Goal: Task Accomplishment & Management: Use online tool/utility

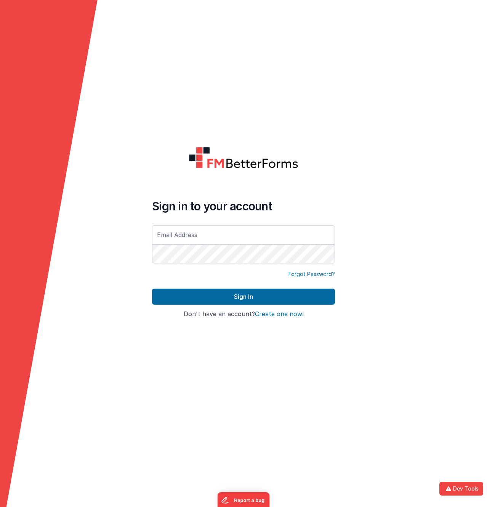
drag, startPoint x: 177, startPoint y: 230, endPoint x: 175, endPoint y: 223, distance: 7.4
click at [177, 230] on input "text" at bounding box center [243, 234] width 183 height 19
type input "[EMAIL_ADDRESS][DOMAIN_NAME]"
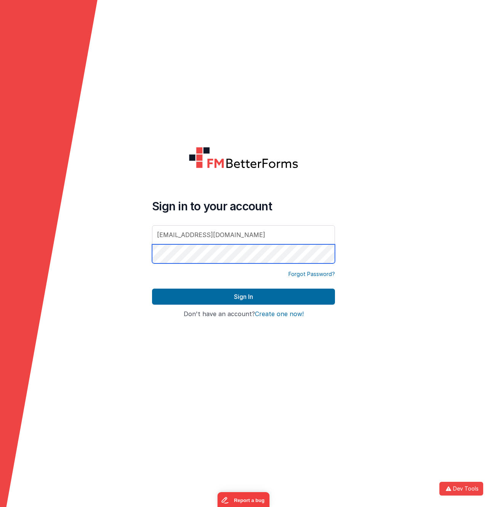
click at [152, 288] on button "Sign In" at bounding box center [243, 296] width 183 height 16
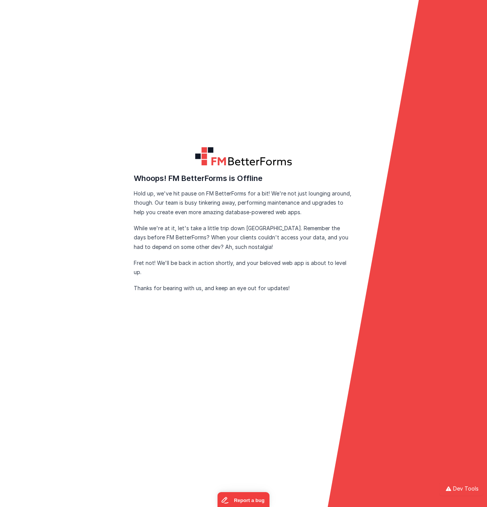
click at [182, 84] on form "FM BetterForms is Offline FM BetterForms is currently down for maintenance and …" at bounding box center [243, 253] width 487 height 507
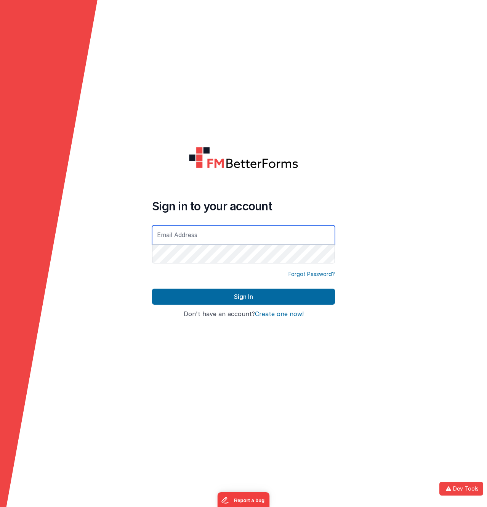
click at [198, 232] on input "text" at bounding box center [243, 234] width 183 height 19
type input "[EMAIL_ADDRESS][DOMAIN_NAME]"
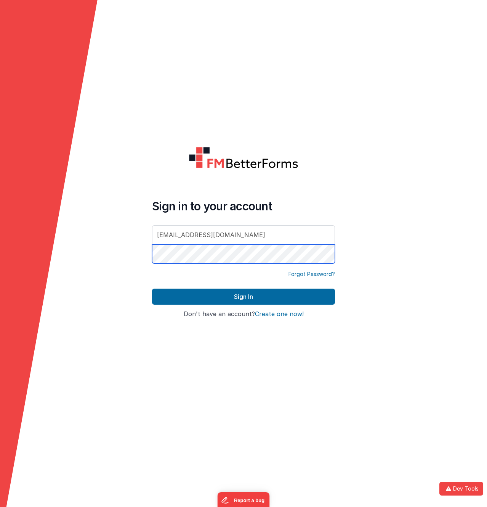
click at [152, 288] on button "Sign In" at bounding box center [243, 296] width 183 height 16
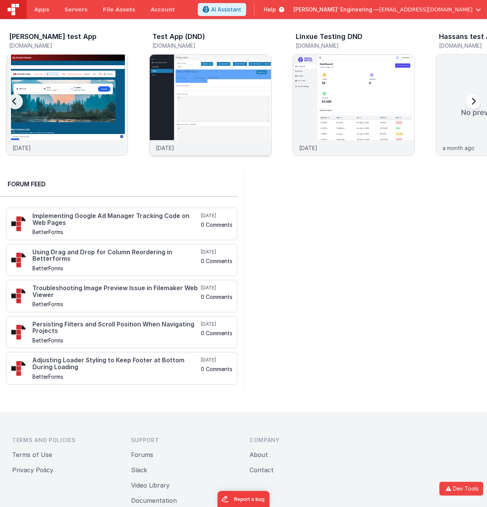
click at [200, 87] on img at bounding box center [210, 115] width 121 height 121
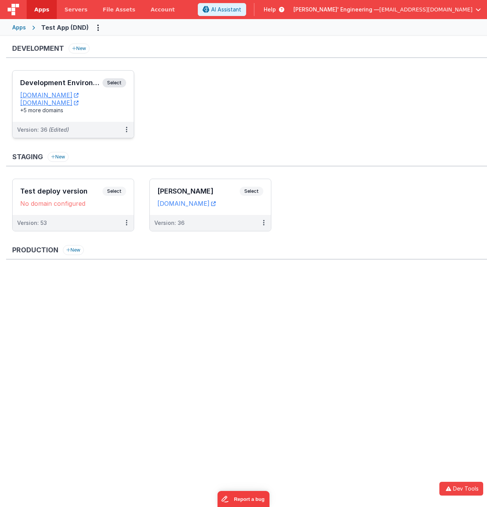
click at [117, 84] on span "Select" at bounding box center [115, 82] width 24 height 9
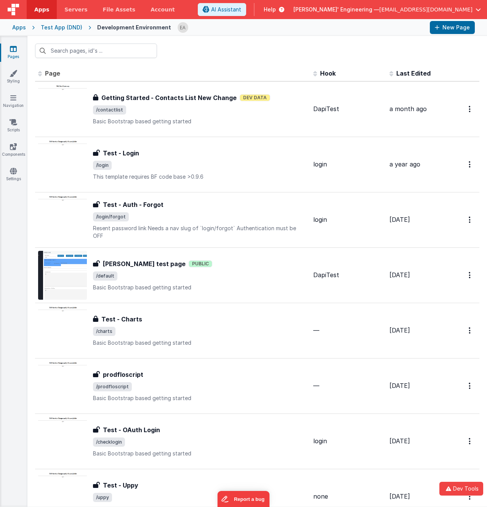
click at [193, 44] on div at bounding box center [257, 51] width 460 height 30
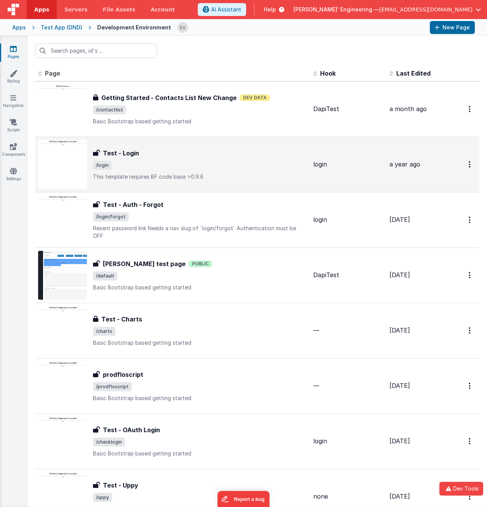
scroll to position [75, 0]
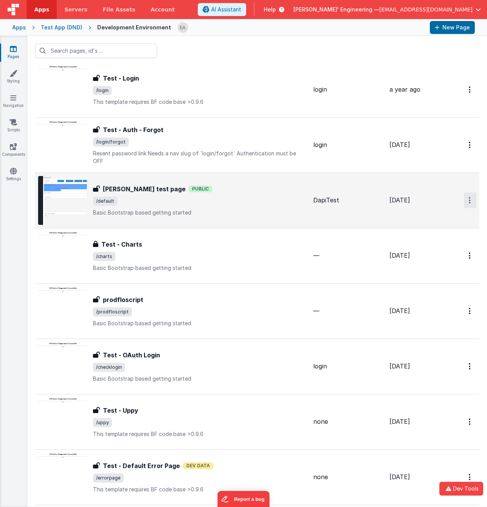
click at [469, 203] on icon "Options" at bounding box center [470, 200] width 2 height 6
click at [441, 218] on link "Legacy Editor" at bounding box center [443, 218] width 67 height 14
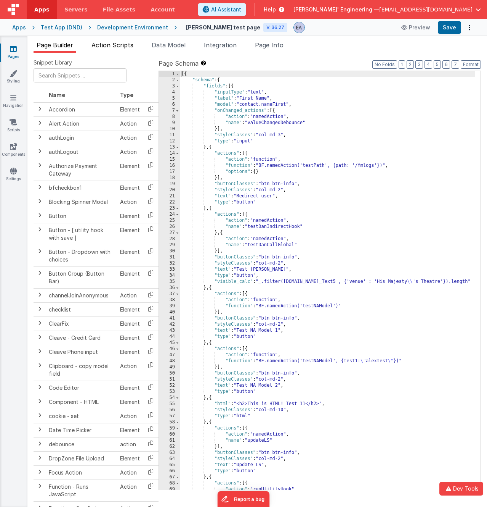
click at [124, 49] on li "Action Scripts" at bounding box center [112, 46] width 48 height 12
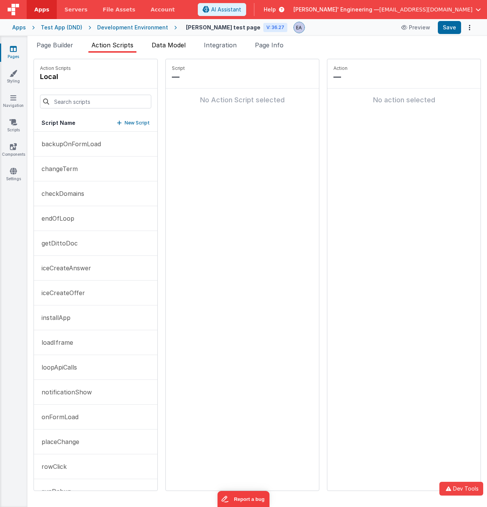
click at [167, 47] on span "Data Model" at bounding box center [169, 45] width 34 height 8
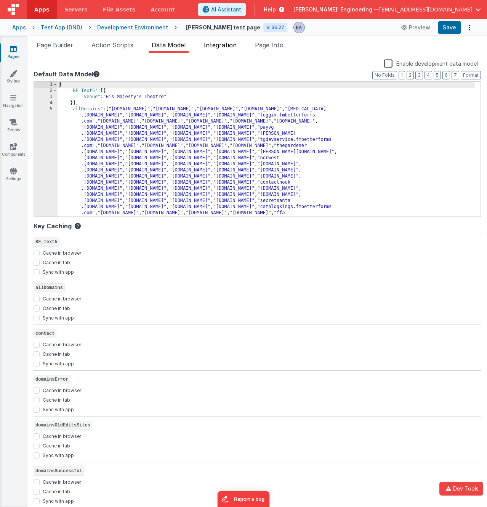
click at [229, 47] on span "Integration" at bounding box center [220, 45] width 33 height 8
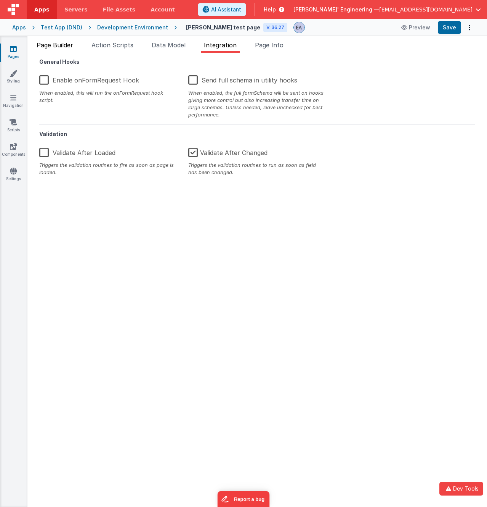
click at [71, 46] on span "Page Builder" at bounding box center [55, 45] width 37 height 8
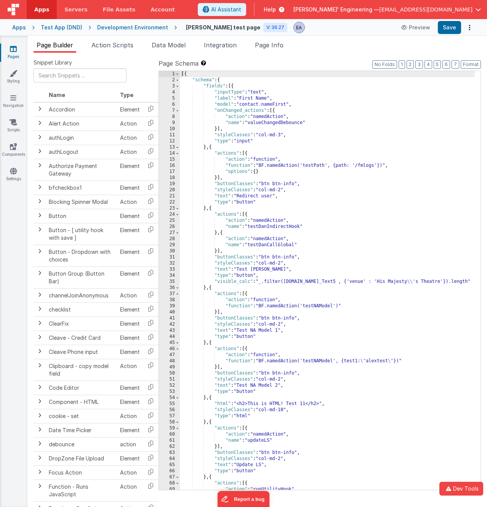
click at [314, 167] on div "[{ "schema" : { "fields" : [{ "inputType" : "text" , "label" : "First Name" , "…" at bounding box center [327, 286] width 295 height 431
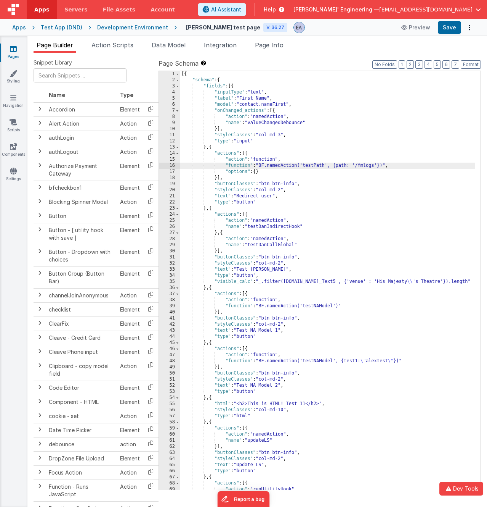
click at [164, 166] on div "16" at bounding box center [169, 165] width 21 height 6
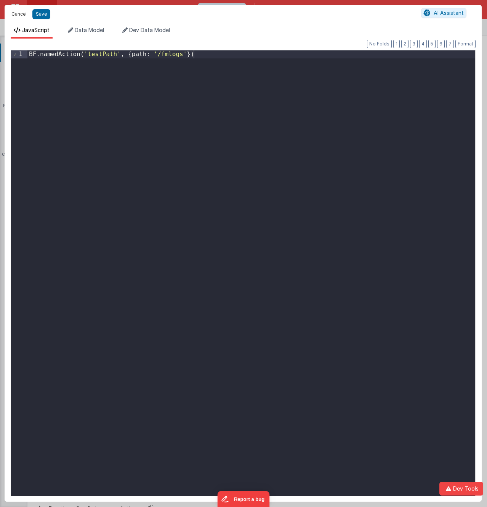
click at [24, 15] on button "Cancel" at bounding box center [19, 14] width 23 height 11
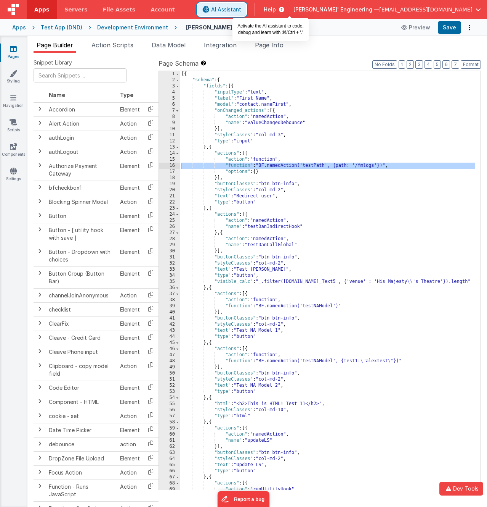
click at [241, 10] on span "AI Assistant" at bounding box center [226, 10] width 30 height 8
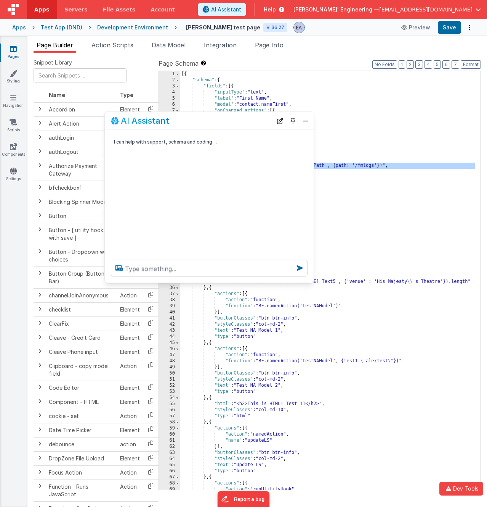
drag, startPoint x: 114, startPoint y: 342, endPoint x: 212, endPoint y: 123, distance: 239.7
click at [212, 123] on div "AI Assistant" at bounding box center [192, 120] width 162 height 9
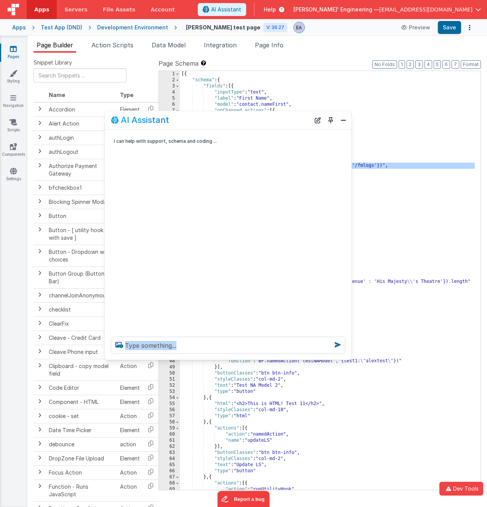
drag, startPoint x: 312, startPoint y: 280, endPoint x: 350, endPoint y: 358, distance: 86.2
click at [350, 358] on div at bounding box center [228, 344] width 247 height 29
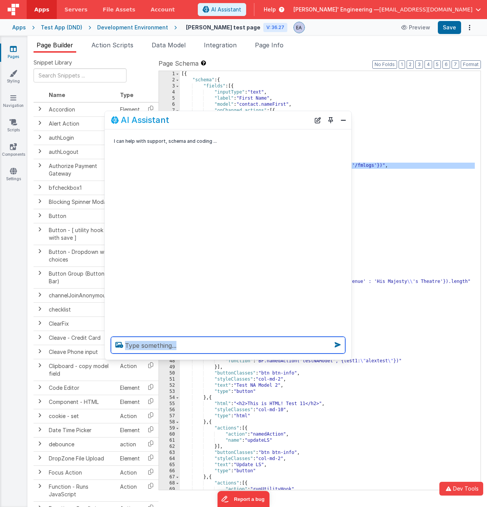
click at [243, 350] on textarea at bounding box center [228, 344] width 235 height 17
type textarea "how do I create new named actions?"
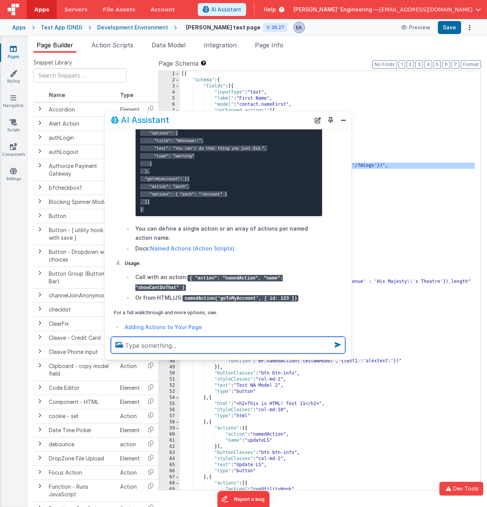
scroll to position [344, 0]
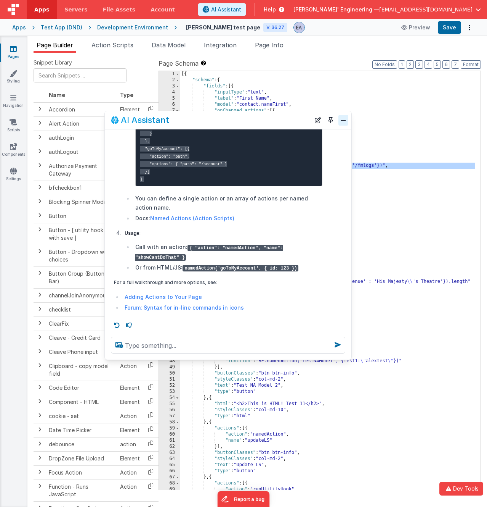
click at [346, 122] on button "Close" at bounding box center [344, 120] width 10 height 11
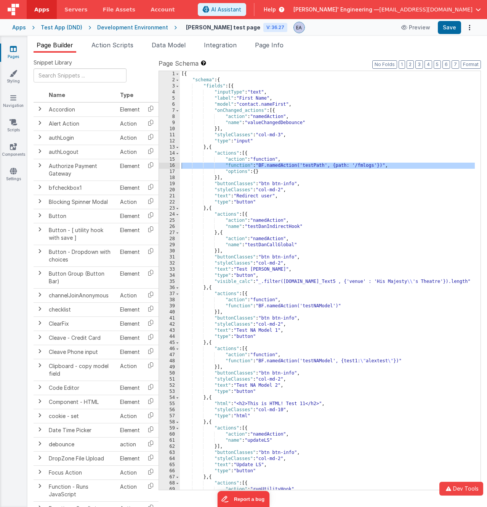
click at [344, 121] on div "[{ "schema" : { "fields" : [{ "inputType" : "text" , "label" : "First Name" , "…" at bounding box center [327, 286] width 295 height 431
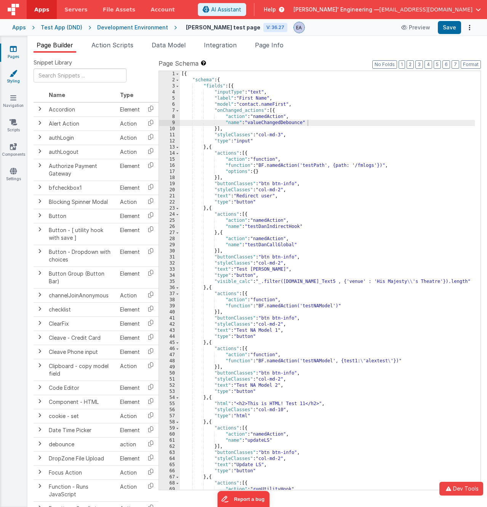
click at [16, 80] on link "Styling" at bounding box center [13, 76] width 27 height 15
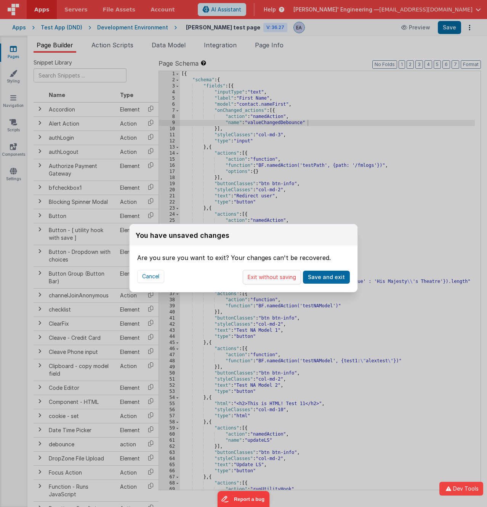
click at [276, 278] on button "Exit without saving" at bounding box center [272, 277] width 58 height 14
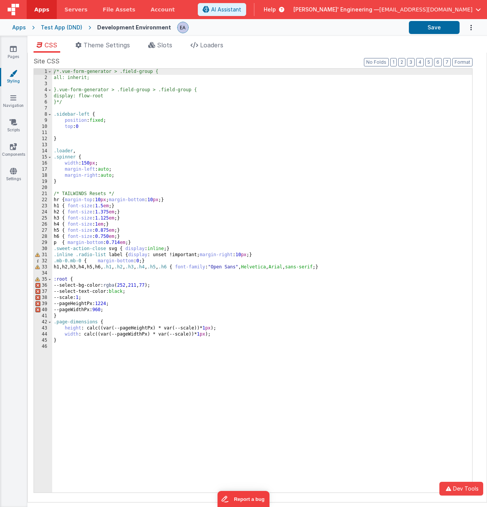
click at [294, 75] on div "/*.vue-form-generator > .field-group { all: inherit; }.vue-form-generator > .fi…" at bounding box center [262, 287] width 420 height 436
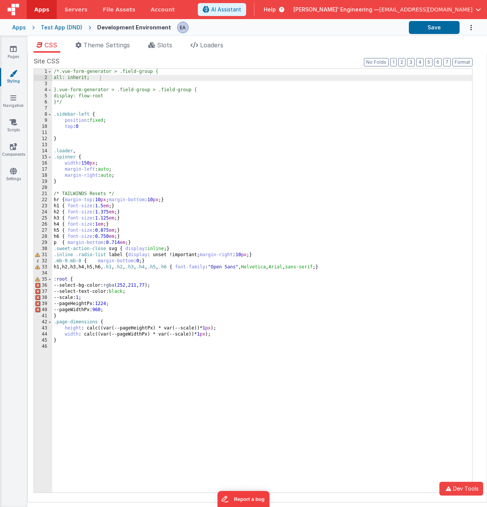
click at [295, 61] on label "Site CSS" at bounding box center [253, 60] width 439 height 9
click at [423, 28] on button "Save" at bounding box center [434, 27] width 51 height 13
click at [403, 13] on div "Site saved." at bounding box center [431, 14] width 101 height 7
click at [15, 176] on link "Settings" at bounding box center [13, 174] width 27 height 15
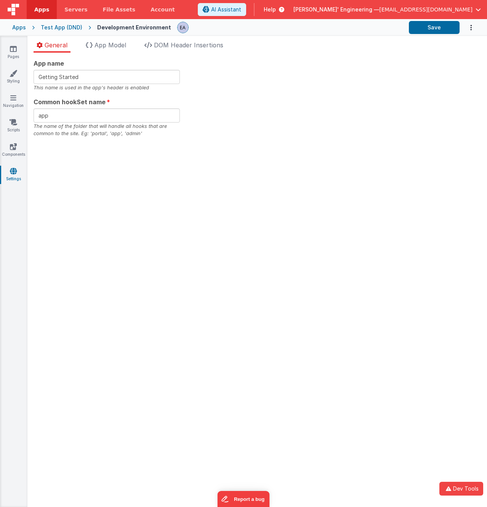
click at [110, 190] on div "App name Getting Started This name is used in the app's header is enabled Commo…" at bounding box center [257, 280] width 460 height 454
click at [159, 47] on span "DOM Header Insertions" at bounding box center [188, 45] width 69 height 8
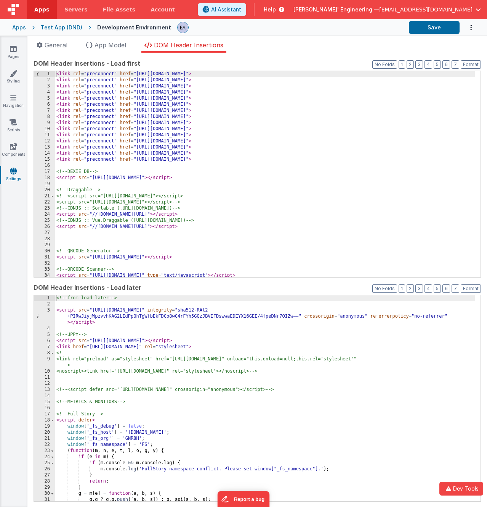
click at [345, 45] on ul "General App Model DOM Header Insertions" at bounding box center [257, 46] width 460 height 12
click at [335, 43] on ul "General App Model DOM Header Insertions" at bounding box center [257, 46] width 460 height 12
click at [14, 125] on icon at bounding box center [14, 122] width 8 height 8
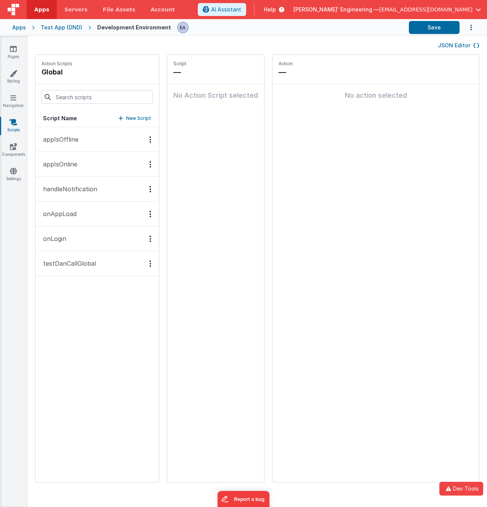
click at [253, 42] on div "JSON Editor" at bounding box center [257, 44] width 445 height 9
click at [10, 173] on icon at bounding box center [13, 171] width 7 height 8
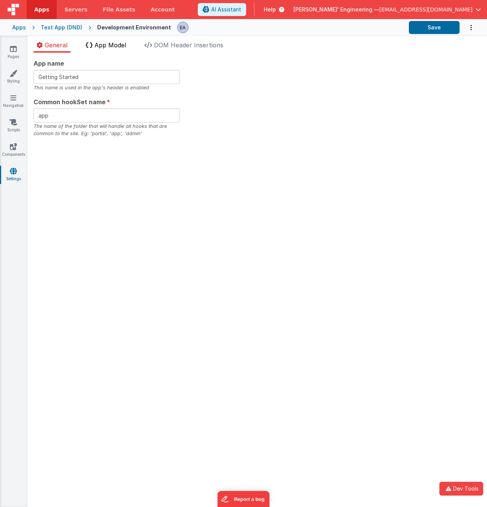
click at [115, 43] on span "App Model" at bounding box center [111, 45] width 32 height 8
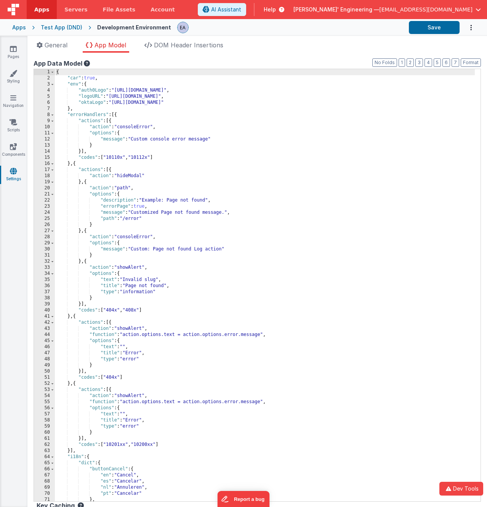
click at [153, 158] on div "{ "car" : true , "env" : { "auth0Logo" : "https://identicons.dev/static/icons/m…" at bounding box center [265, 291] width 420 height 444
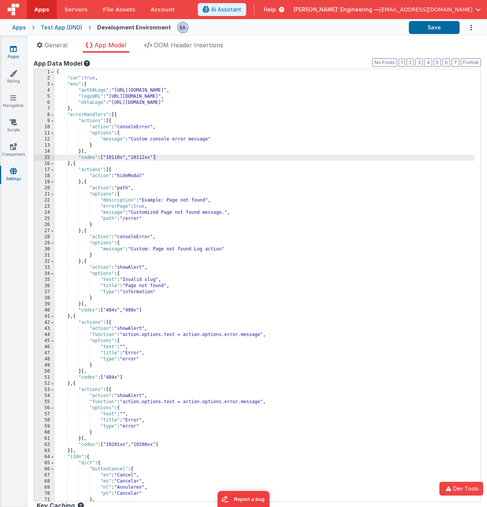
click at [13, 50] on icon at bounding box center [13, 49] width 7 height 8
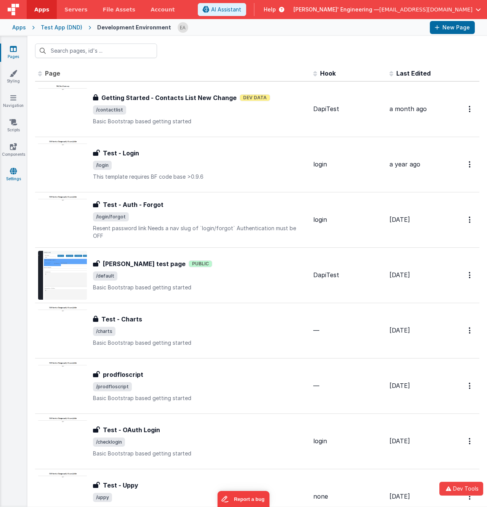
click at [14, 172] on icon at bounding box center [13, 171] width 7 height 8
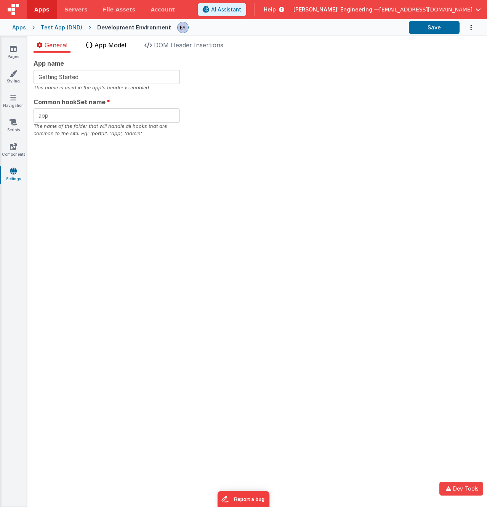
click at [110, 47] on span "App Model" at bounding box center [111, 45] width 32 height 8
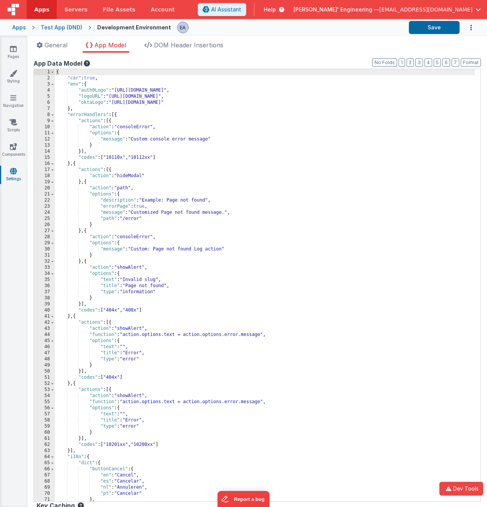
click at [430, 8] on span "[EMAIL_ADDRESS][DOMAIN_NAME]" at bounding box center [426, 10] width 93 height 8
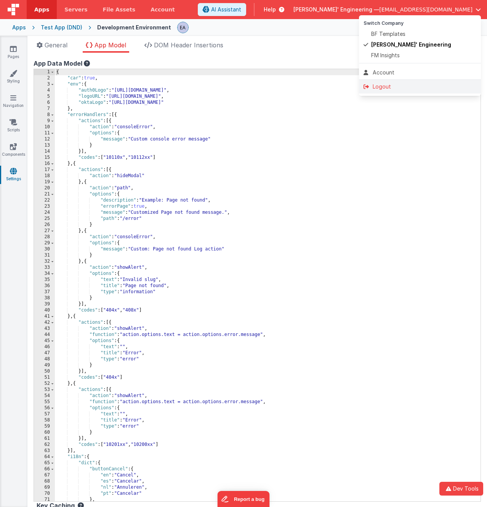
click at [392, 81] on li "Logout" at bounding box center [420, 87] width 122 height 14
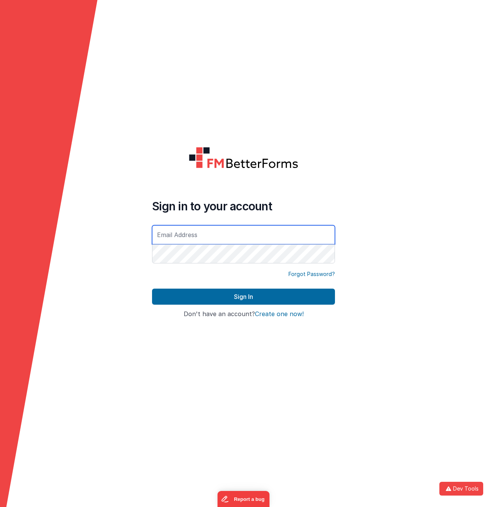
click at [251, 232] on input "text" at bounding box center [243, 234] width 183 height 19
type input "[EMAIL_ADDRESS][DOMAIN_NAME]"
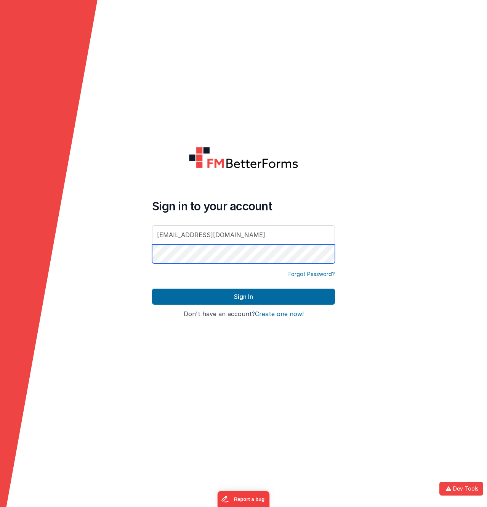
click at [152, 288] on button "Sign In" at bounding box center [243, 296] width 183 height 16
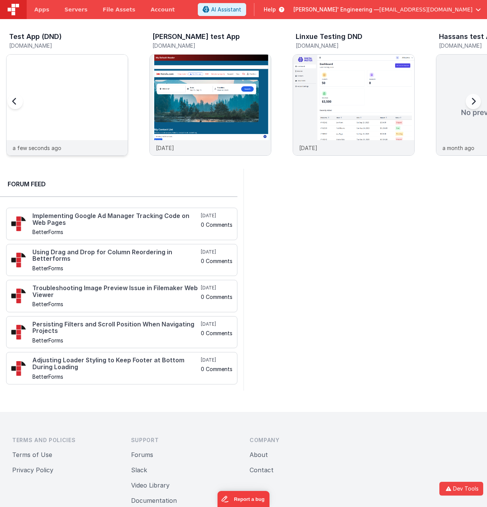
click at [55, 65] on img at bounding box center [66, 115] width 121 height 121
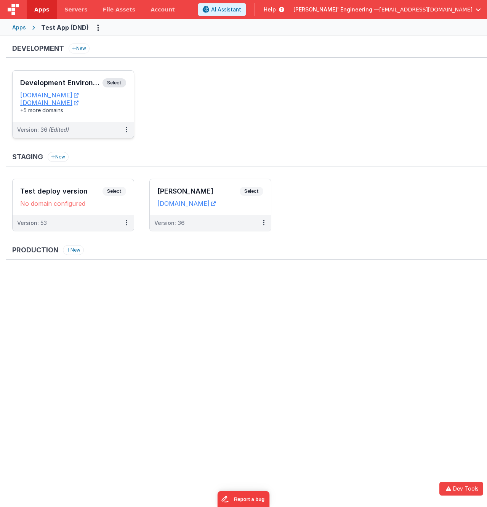
click at [108, 82] on span "Select" at bounding box center [115, 82] width 24 height 9
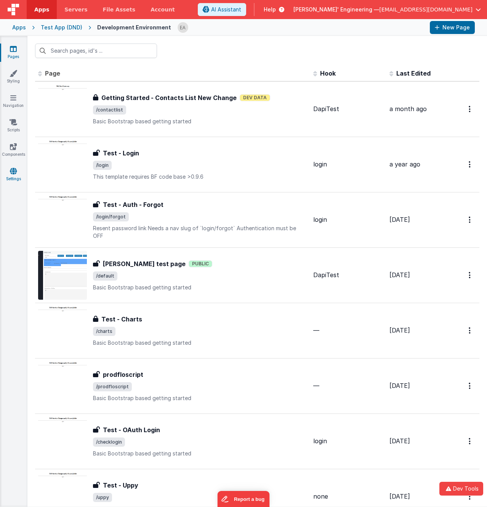
click at [13, 173] on icon at bounding box center [13, 171] width 7 height 8
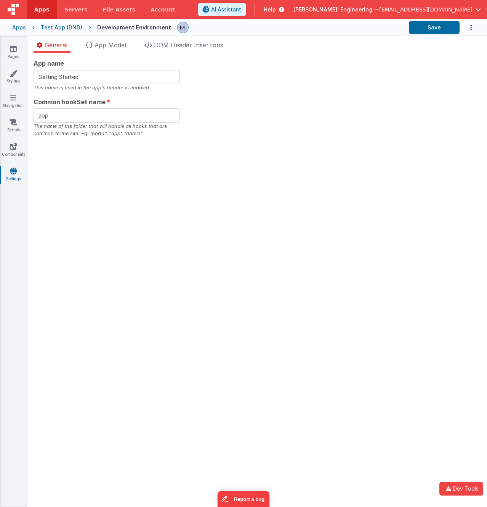
click at [111, 55] on div "App name Getting Started This name is used in the app's header is enabled Commo…" at bounding box center [257, 280] width 460 height 454
click at [113, 47] on span "App Model" at bounding box center [111, 45] width 32 height 8
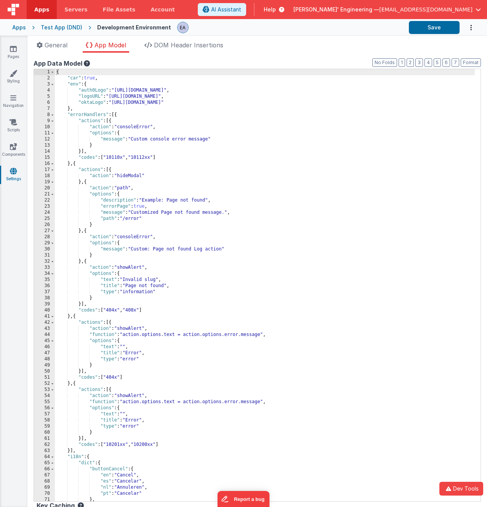
click at [265, 55] on div "App name Getting Started This name is used in the app's header is enabled Commo…" at bounding box center [257, 280] width 460 height 454
click at [8, 53] on link "Pages" at bounding box center [13, 52] width 27 height 15
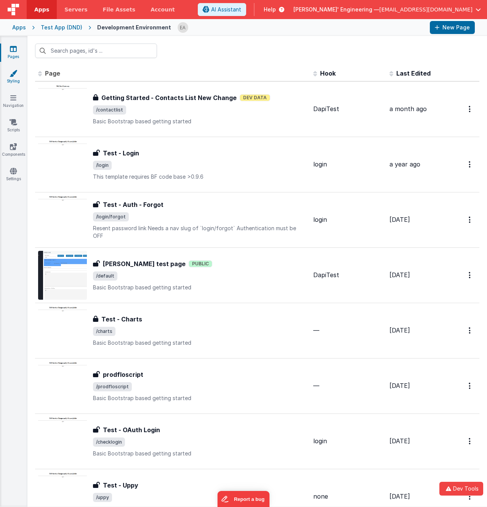
click at [19, 77] on link "Styling" at bounding box center [13, 76] width 27 height 15
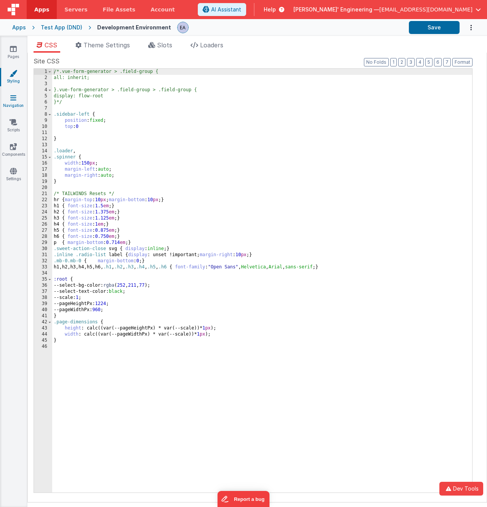
click at [15, 95] on icon at bounding box center [13, 98] width 6 height 8
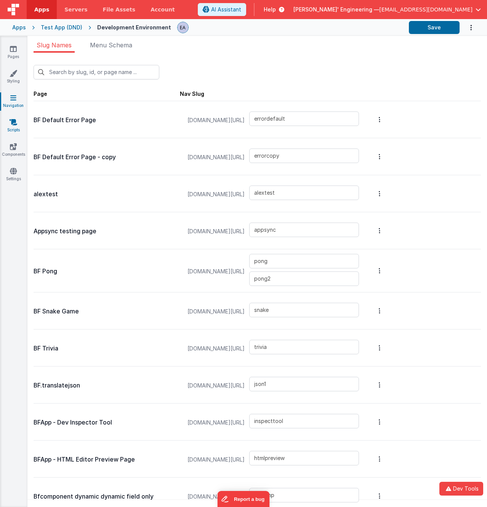
click at [16, 127] on link "Scripts" at bounding box center [13, 125] width 27 height 15
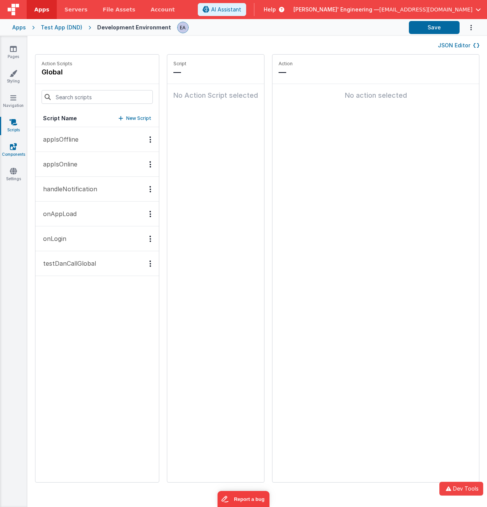
click at [14, 147] on icon at bounding box center [13, 147] width 7 height 8
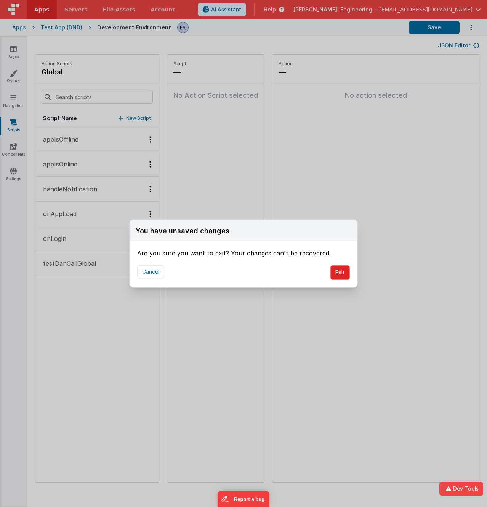
click at [337, 275] on button "Exit" at bounding box center [340, 272] width 19 height 14
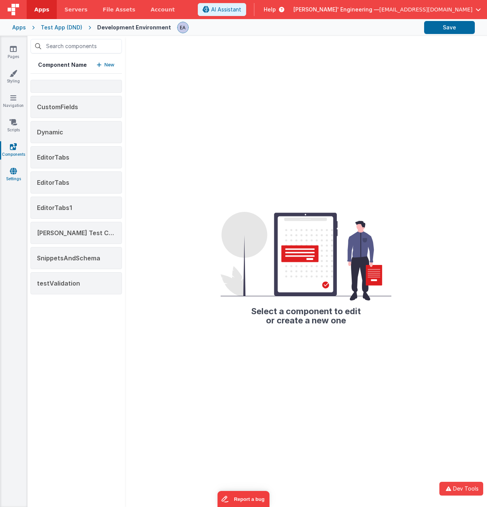
click at [15, 174] on icon at bounding box center [13, 171] width 7 height 8
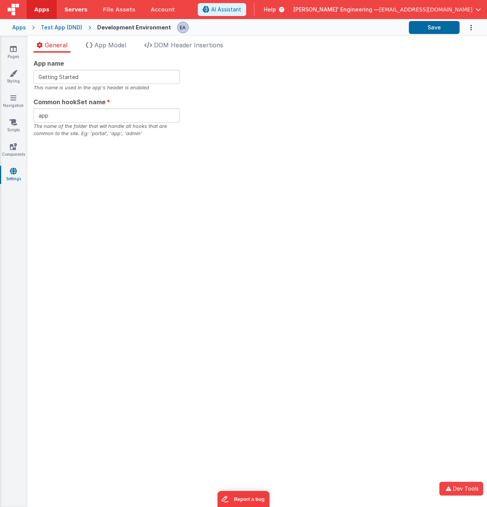
click at [64, 8] on span "Servers" at bounding box center [75, 10] width 23 height 8
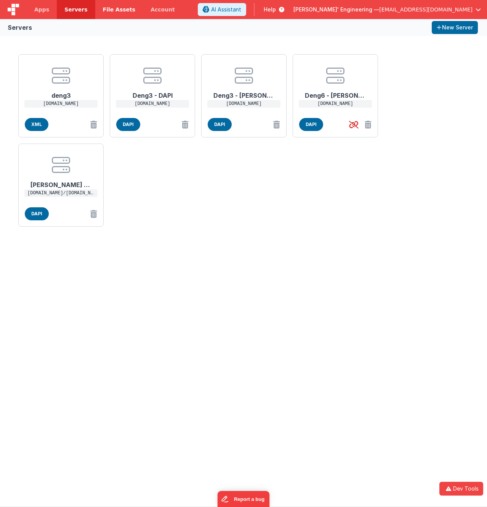
click at [115, 11] on span "File Assets" at bounding box center [119, 10] width 33 height 8
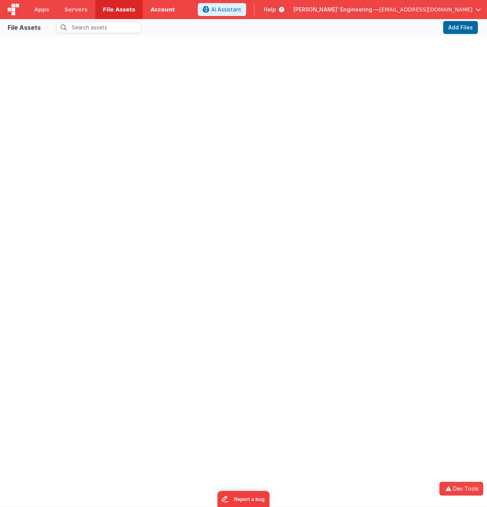
click at [152, 9] on link "Account" at bounding box center [163, 9] width 40 height 19
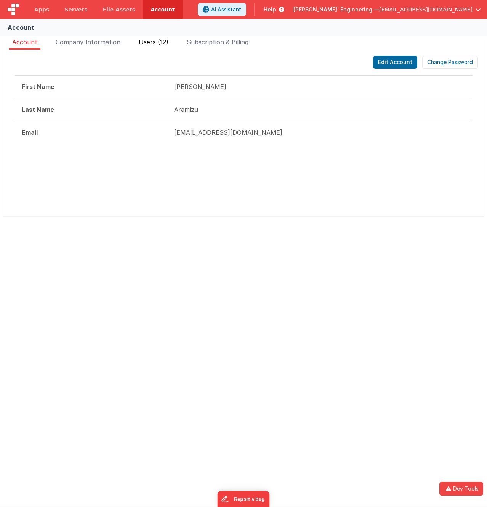
click at [162, 45] on span "Users (12)" at bounding box center [154, 42] width 30 height 8
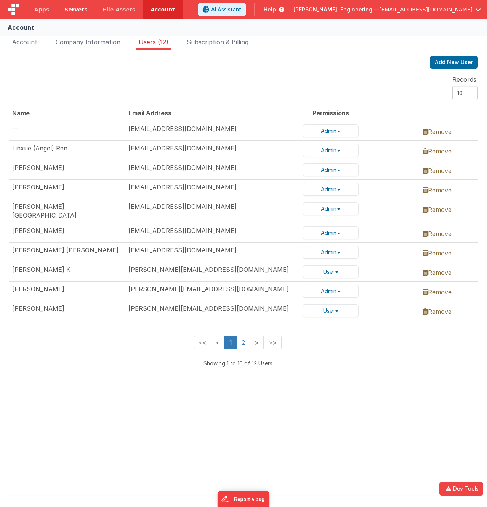
click at [74, 14] on link "Servers" at bounding box center [76, 9] width 38 height 19
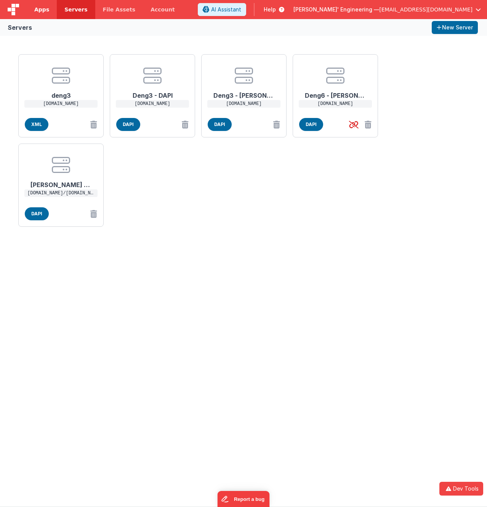
click at [48, 11] on link "Apps" at bounding box center [42, 9] width 30 height 19
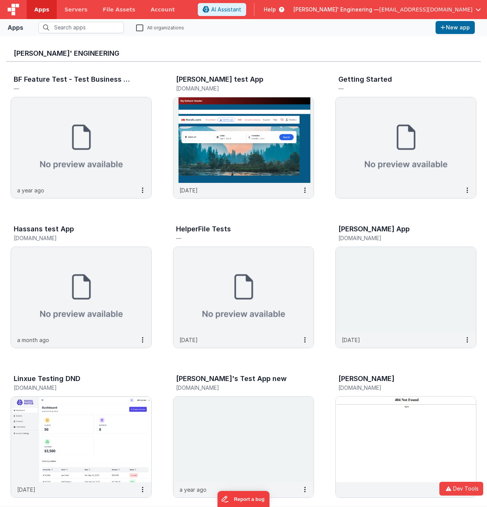
click at [201, 7] on header "Apps Servers File Assets Account Some FUTURE Slot AI Assistant Help Delfs' Engi…" at bounding box center [243, 9] width 487 height 19
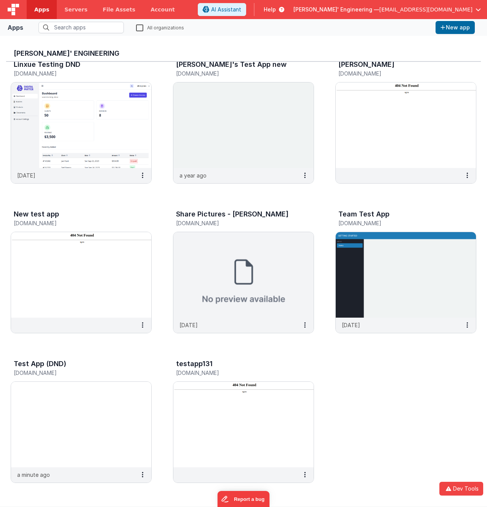
click at [378, 422] on div "BF Feature Test - Test Business File — a year ago Charles GUI test App charlesg…" at bounding box center [243, 124] width 475 height 752
click at [60, 422] on img at bounding box center [81, 423] width 140 height 85
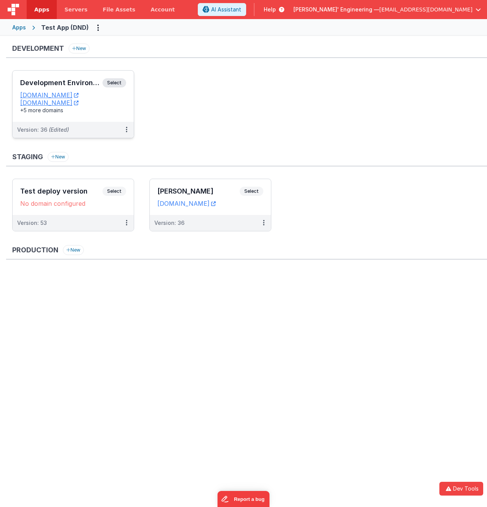
click at [125, 79] on div "Development Environment Select" at bounding box center [73, 84] width 106 height 13
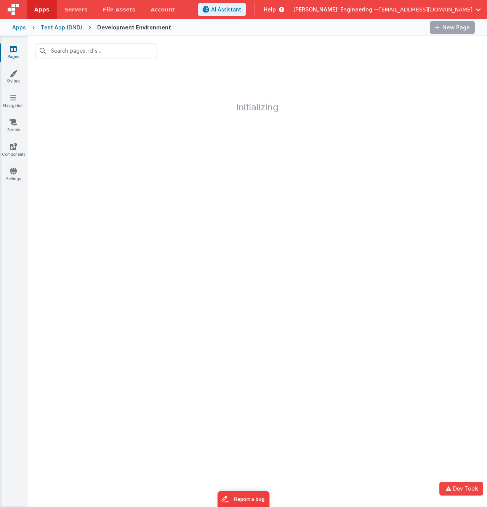
click at [208, 32] on div at bounding box center [300, 27] width 247 height 13
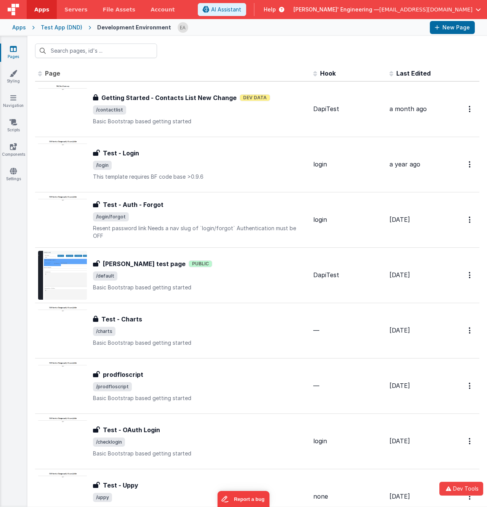
click at [208, 32] on div at bounding box center [300, 27] width 247 height 13
click at [193, 40] on div at bounding box center [257, 51] width 460 height 30
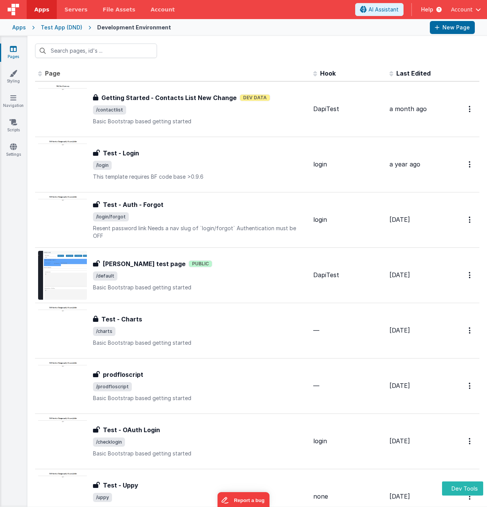
click at [451, 11] on span "Account" at bounding box center [462, 10] width 22 height 8
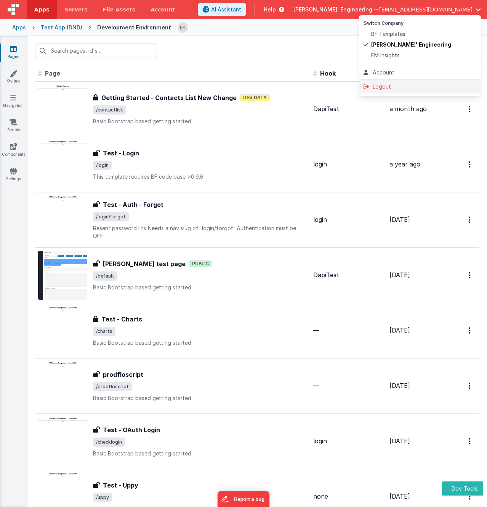
click at [383, 86] on div "Logout" at bounding box center [420, 87] width 113 height 8
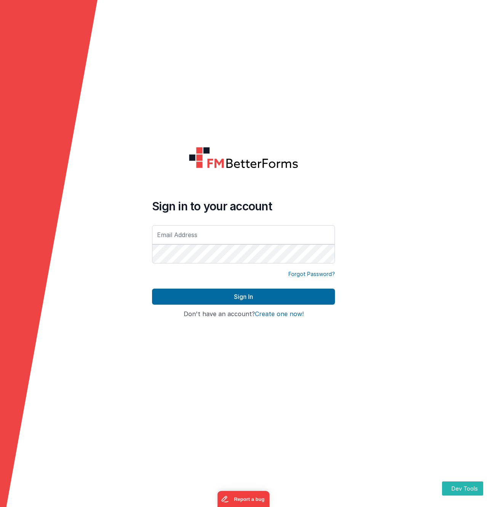
click at [232, 96] on form "Sign in to your account Forgot Password? Sign In Sign in with Google Don't have…" at bounding box center [243, 253] width 487 height 507
click at [161, 134] on form "Sign in to your account Forgot Password? Sign In Sign in with Google Don't have…" at bounding box center [243, 253] width 487 height 507
